Goal: Connect with others: Establish contact or relationships with other users

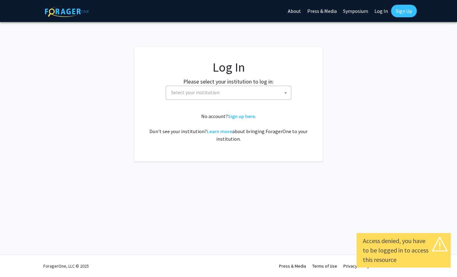
select select
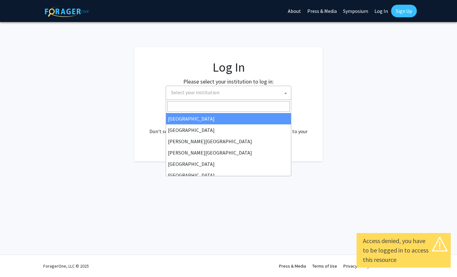
click at [238, 95] on span "Select your institution" at bounding box center [229, 92] width 122 height 13
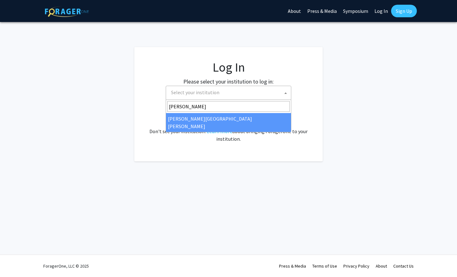
type input "Johns"
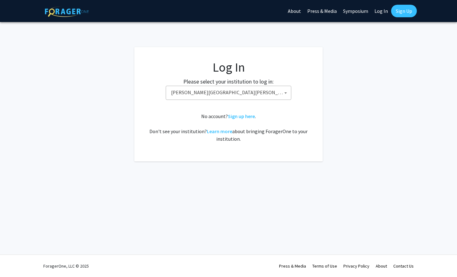
select select "1"
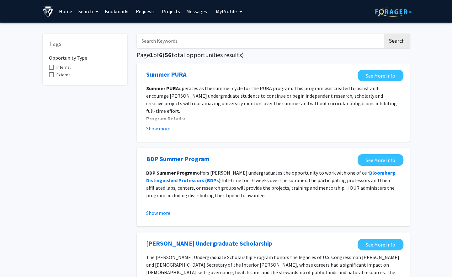
click at [52, 67] on span at bounding box center [51, 67] width 5 height 5
click at [51, 70] on input "Internal" at bounding box center [51, 70] width 0 height 0
click at [51, 68] on span at bounding box center [51, 67] width 5 height 5
click at [51, 70] on input "Internal" at bounding box center [51, 70] width 0 height 0
checkbox input "false"
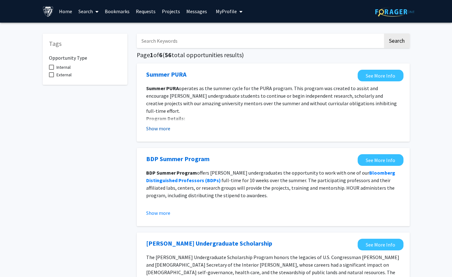
click at [157, 126] on button "Show more" at bounding box center [158, 128] width 24 height 8
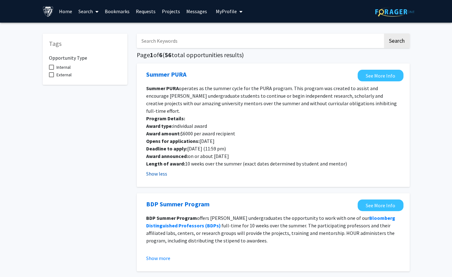
click at [157, 170] on button "Show less" at bounding box center [156, 174] width 21 height 8
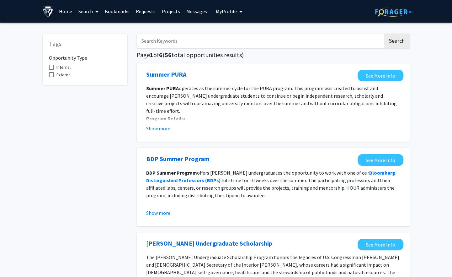
click at [171, 8] on link "Projects" at bounding box center [171, 11] width 24 height 22
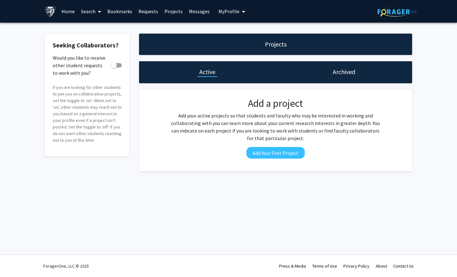
click at [228, 11] on span "My Profile" at bounding box center [228, 11] width 21 height 6
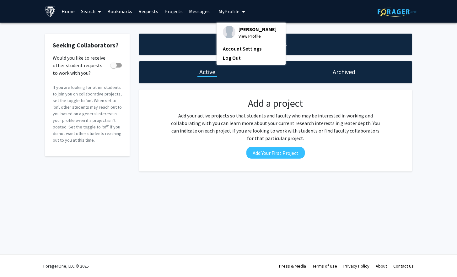
click at [86, 15] on link "Search" at bounding box center [91, 11] width 26 height 22
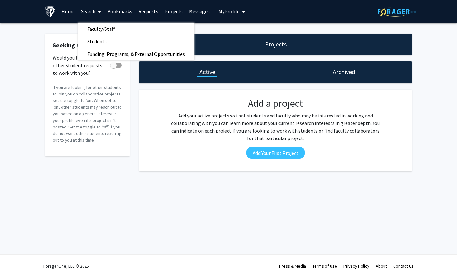
click at [74, 12] on link "Home" at bounding box center [67, 11] width 19 height 22
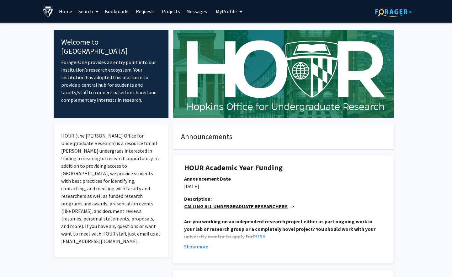
click at [94, 13] on span at bounding box center [96, 12] width 6 height 22
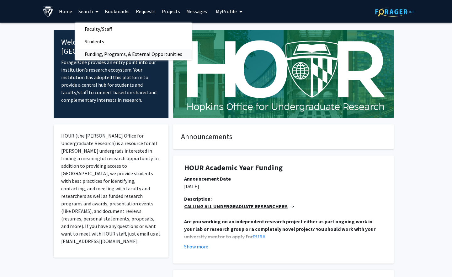
click at [144, 54] on span "Funding, Programs, & External Opportunities" at bounding box center [133, 54] width 116 height 13
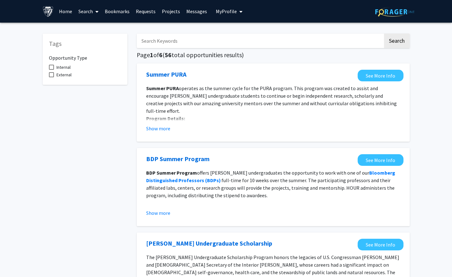
click at [51, 68] on span at bounding box center [51, 67] width 5 height 5
click at [51, 70] on input "Internal" at bounding box center [51, 70] width 0 height 0
checkbox input "true"
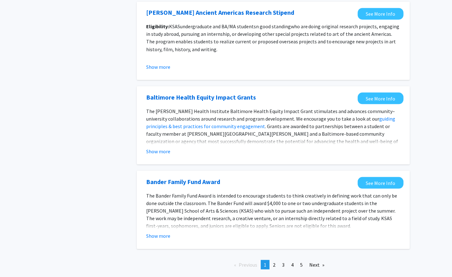
scroll to position [657, 0]
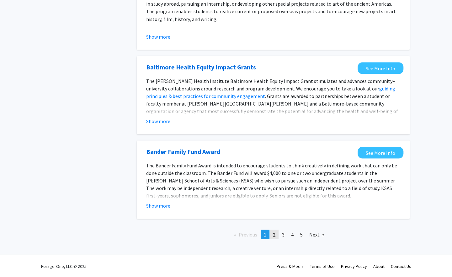
click at [276, 235] on link "page 2" at bounding box center [274, 233] width 9 height 9
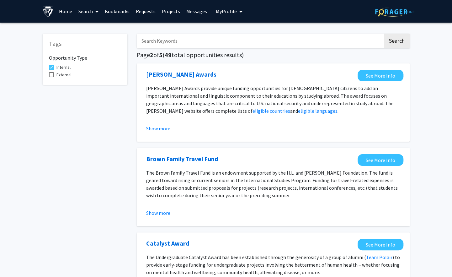
click at [145, 10] on link "Requests" at bounding box center [146, 11] width 26 height 22
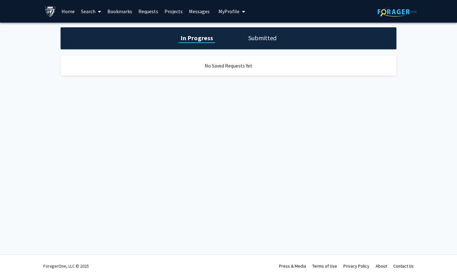
click at [266, 38] on h1 "Submitted" at bounding box center [262, 38] width 32 height 9
click at [202, 38] on h1 "In Progress" at bounding box center [196, 38] width 34 height 9
click at [53, 8] on img at bounding box center [50, 11] width 11 height 11
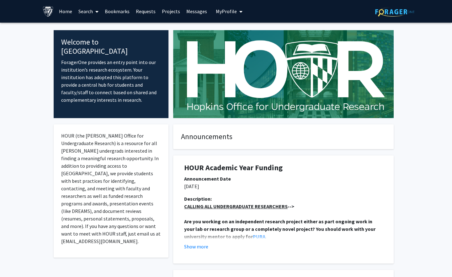
click at [65, 14] on link "Home" at bounding box center [65, 11] width 19 height 22
click at [237, 10] on span "My profile dropdown to access profile and logout" at bounding box center [240, 12] width 6 height 22
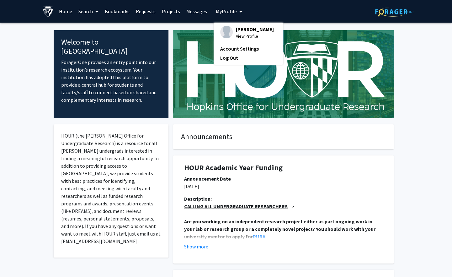
click at [193, 8] on link "Messages" at bounding box center [196, 11] width 27 height 22
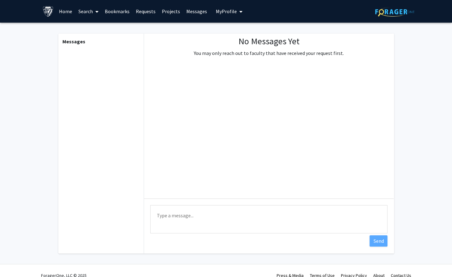
click at [157, 16] on link "Requests" at bounding box center [146, 11] width 26 height 22
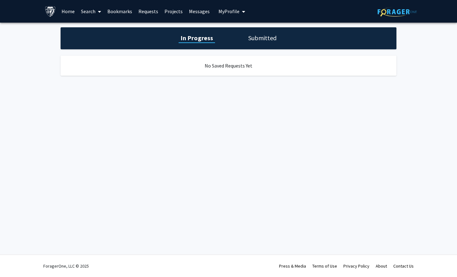
click at [182, 13] on link "Projects" at bounding box center [173, 11] width 24 height 22
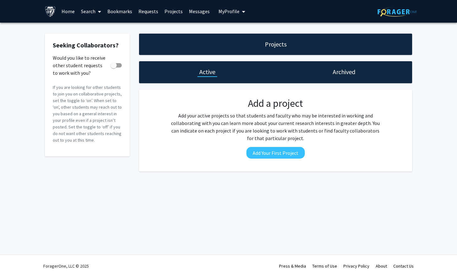
click at [121, 11] on link "Bookmarks" at bounding box center [119, 11] width 31 height 22
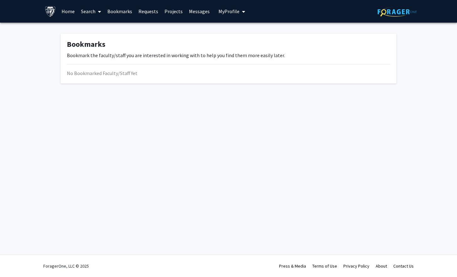
click at [143, 8] on link "Requests" at bounding box center [148, 11] width 26 height 22
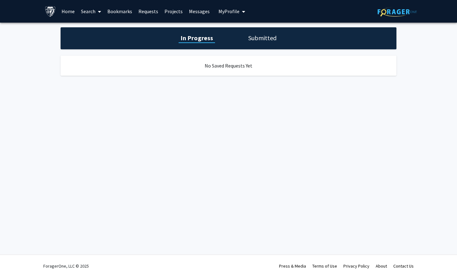
click at [84, 11] on link "Search" at bounding box center [91, 11] width 26 height 22
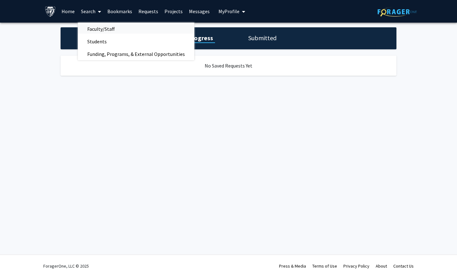
click at [101, 29] on span "Faculty/Staff" at bounding box center [101, 29] width 46 height 13
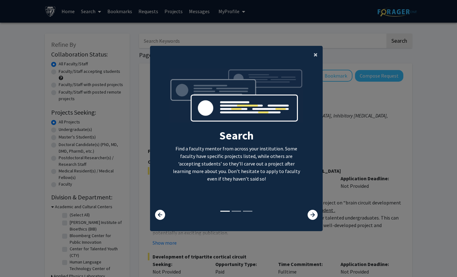
click at [313, 53] on span "×" at bounding box center [315, 55] width 4 height 10
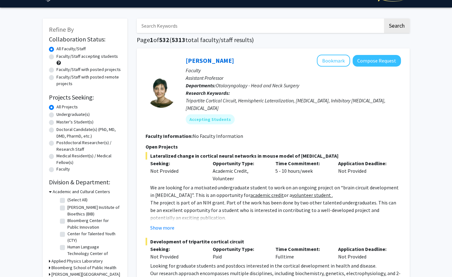
scroll to position [16, 0]
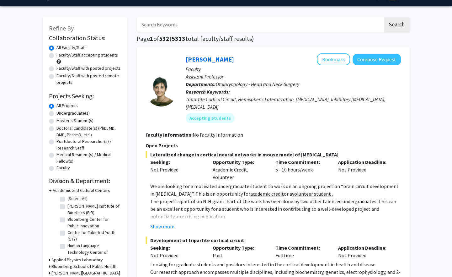
click at [56, 121] on label "Master's Student(s)" at bounding box center [74, 120] width 37 height 7
click at [56, 121] on input "Master's Student(s)" at bounding box center [58, 119] width 4 height 4
radio input "true"
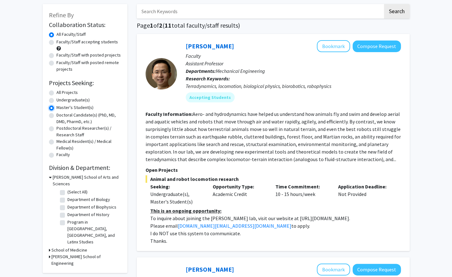
scroll to position [35, 0]
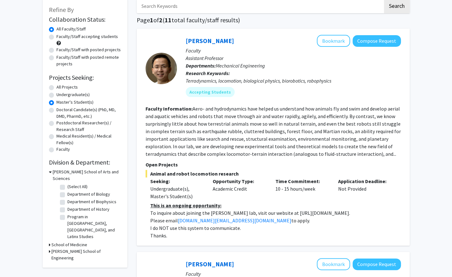
click at [63, 241] on h3 "School of Medicine" at bounding box center [69, 244] width 36 height 7
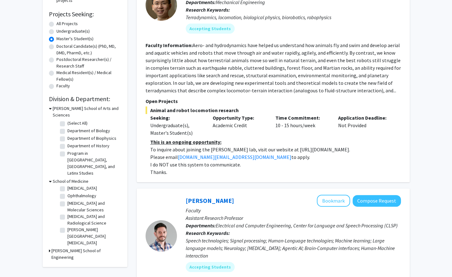
scroll to position [0, 0]
click at [63, 178] on h3 "School of Medicine" at bounding box center [71, 181] width 36 height 7
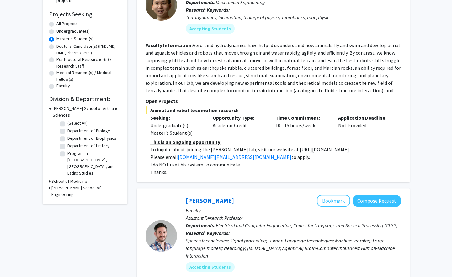
click at [80, 184] on h3 "[PERSON_NAME] School of Engineering" at bounding box center [86, 190] width 70 height 13
click at [67, 199] on label "(Select All)" at bounding box center [77, 202] width 20 height 7
click at [67, 199] on input "(Select All)" at bounding box center [69, 201] width 4 height 4
checkbox input "true"
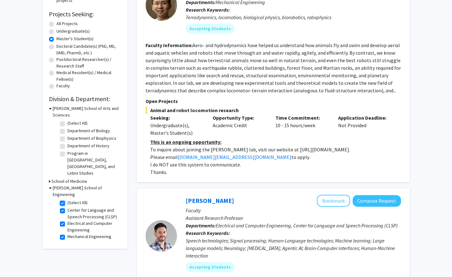
checkbox input "true"
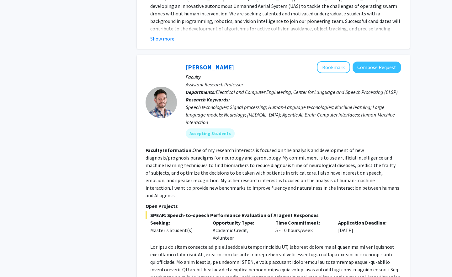
scroll to position [1254, 0]
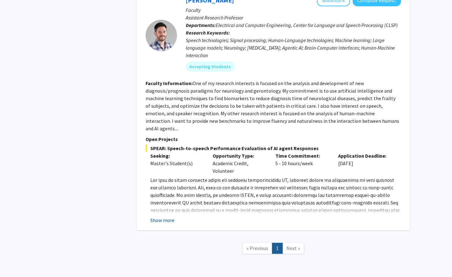
click at [165, 216] on button "Show more" at bounding box center [162, 220] width 24 height 8
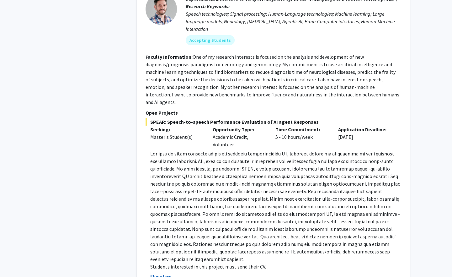
scroll to position [1281, 0]
click at [164, 272] on button "Show less" at bounding box center [160, 276] width 21 height 8
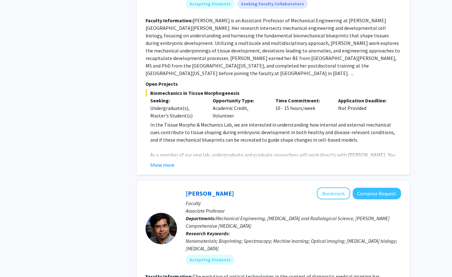
scroll to position [717, 0]
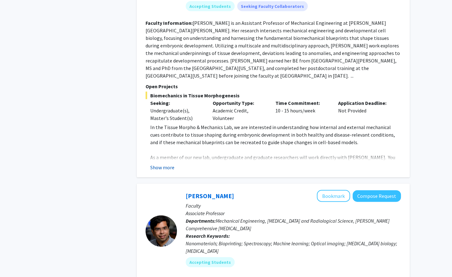
click at [162, 163] on button "Show more" at bounding box center [162, 167] width 24 height 8
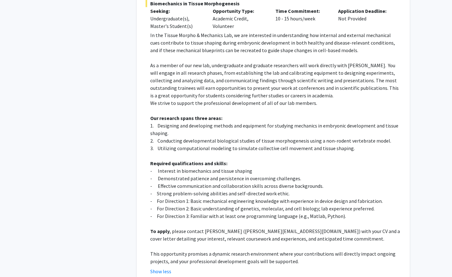
scroll to position [862, 0]
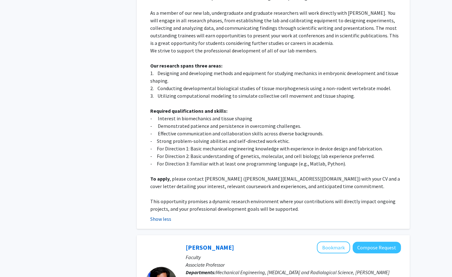
click at [160, 215] on button "Show less" at bounding box center [160, 219] width 21 height 8
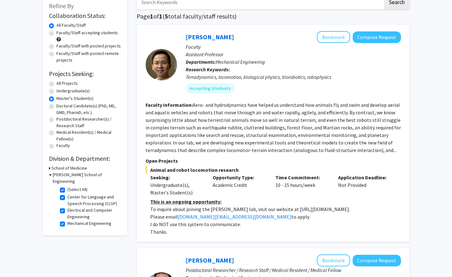
scroll to position [0, 0]
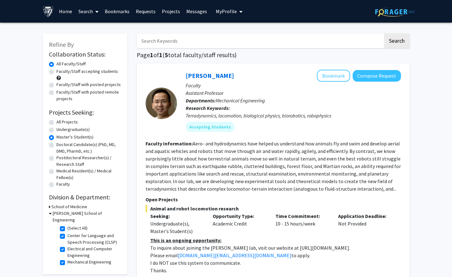
click at [67, 225] on label "(Select All)" at bounding box center [77, 228] width 20 height 7
click at [67, 225] on input "(Select All)" at bounding box center [69, 227] width 4 height 4
checkbox input "false"
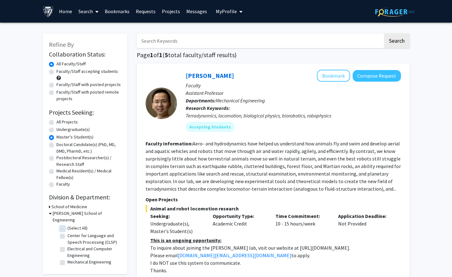
checkbox input "false"
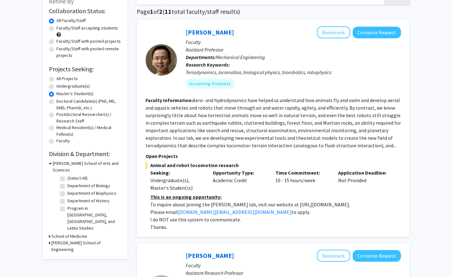
scroll to position [44, 0]
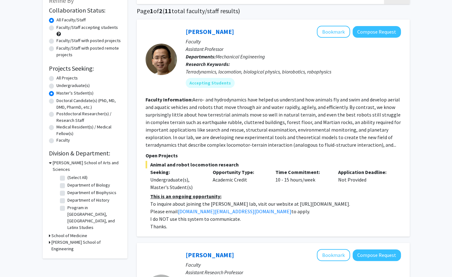
click at [86, 162] on h3 "[PERSON_NAME] School of Arts and Sciences" at bounding box center [87, 165] width 68 height 13
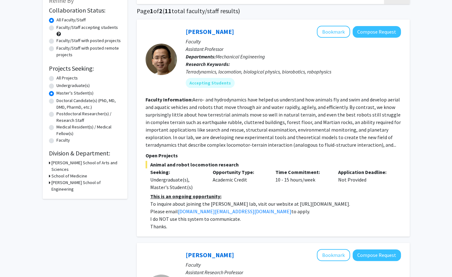
click at [78, 172] on h3 "School of Medicine" at bounding box center [69, 175] width 36 height 7
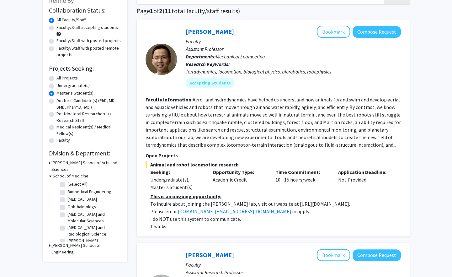
click at [67, 181] on label "(Select All)" at bounding box center [77, 184] width 20 height 7
click at [67, 181] on input "(Select All)" at bounding box center [69, 183] width 4 height 4
checkbox input "true"
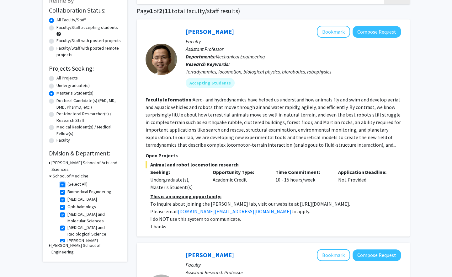
checkbox input "true"
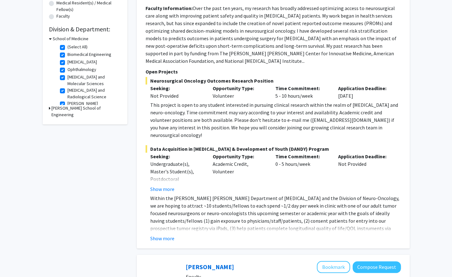
scroll to position [168, 0]
click at [162, 185] on button "Show more" at bounding box center [162, 189] width 24 height 8
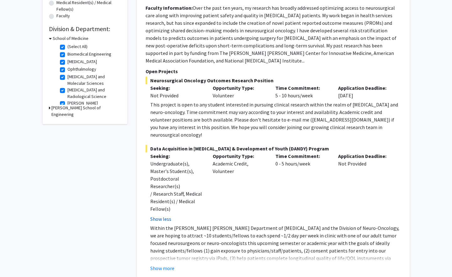
click at [160, 215] on button "Show less" at bounding box center [160, 219] width 21 height 8
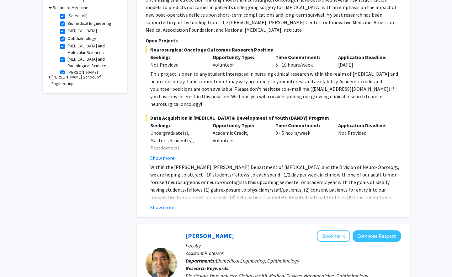
scroll to position [201, 0]
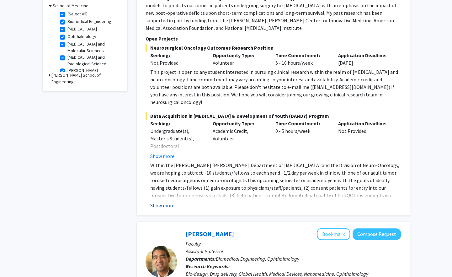
click at [168, 201] on button "Show more" at bounding box center [162, 205] width 24 height 8
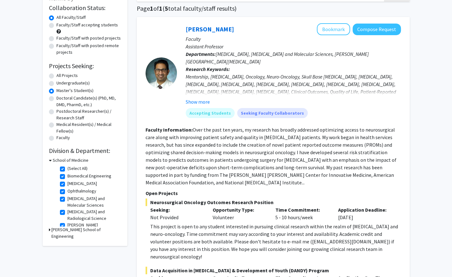
scroll to position [40, 0]
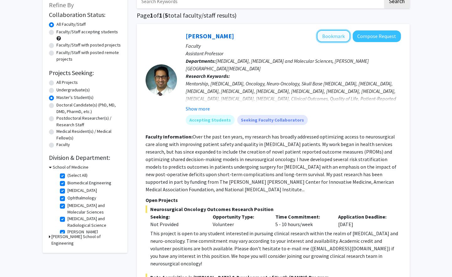
click at [333, 34] on button "Bookmark" at bounding box center [333, 36] width 33 height 12
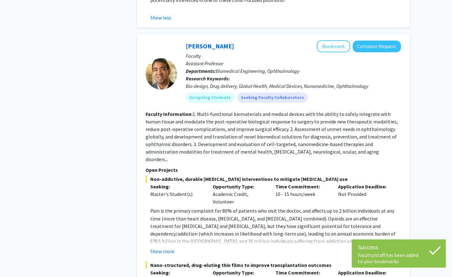
scroll to position [464, 0]
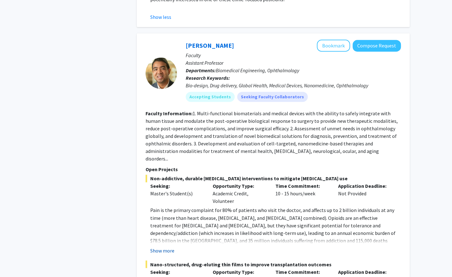
click at [161, 246] on button "Show more" at bounding box center [162, 250] width 24 height 8
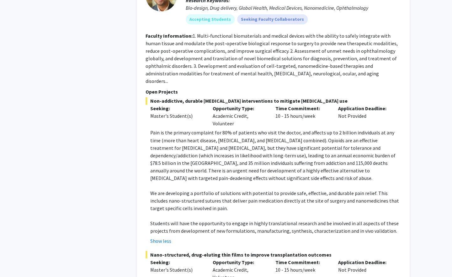
scroll to position [543, 0]
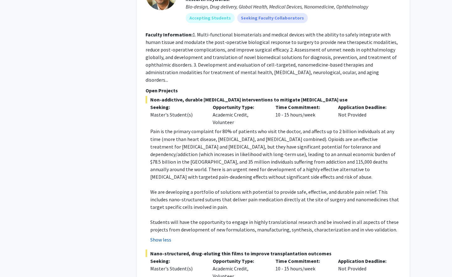
click at [162, 235] on button "Show less" at bounding box center [160, 239] width 21 height 8
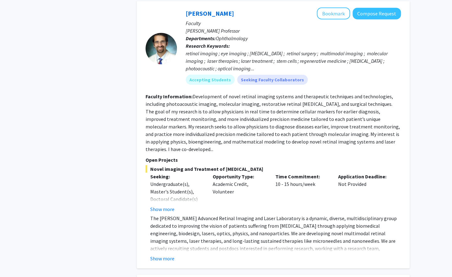
scroll to position [903, 0]
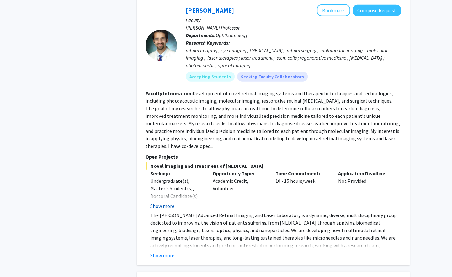
click at [167, 202] on button "Show more" at bounding box center [162, 206] width 24 height 8
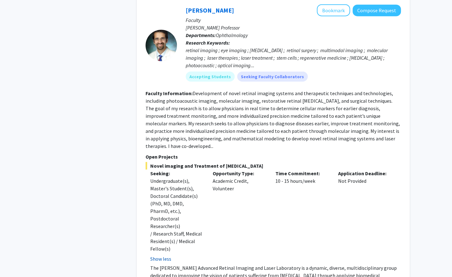
click at [162, 255] on button "Show less" at bounding box center [160, 259] width 21 height 8
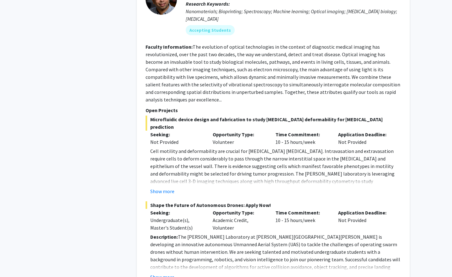
scroll to position [1223, 0]
click at [161, 272] on button "Show more" at bounding box center [162, 276] width 24 height 8
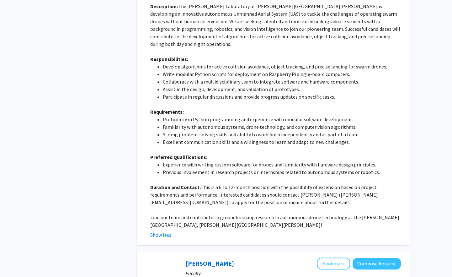
scroll to position [1454, 0]
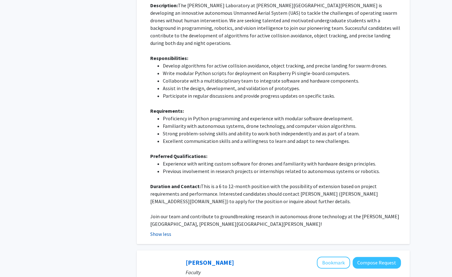
click at [161, 230] on button "Show less" at bounding box center [160, 234] width 21 height 8
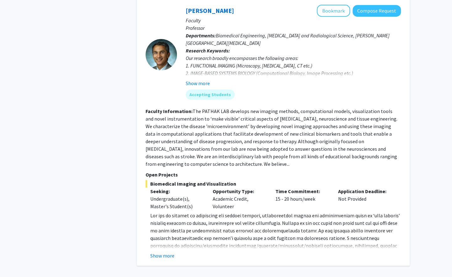
scroll to position [1519, 0]
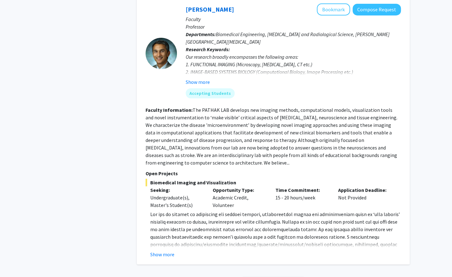
click at [161, 212] on div "[PERSON_NAME] Bookmark Compose Request Faculty Professor Departments: Biomedica…" at bounding box center [273, 130] width 273 height 267
click at [169, 250] on button "Show more" at bounding box center [162, 254] width 24 height 8
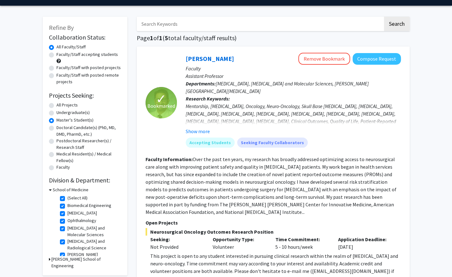
scroll to position [13, 0]
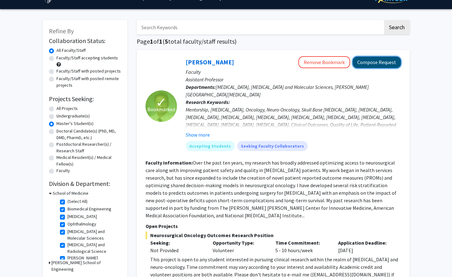
click at [386, 65] on button "Compose Request" at bounding box center [376, 62] width 48 height 12
